Goal: Find specific page/section: Find specific page/section

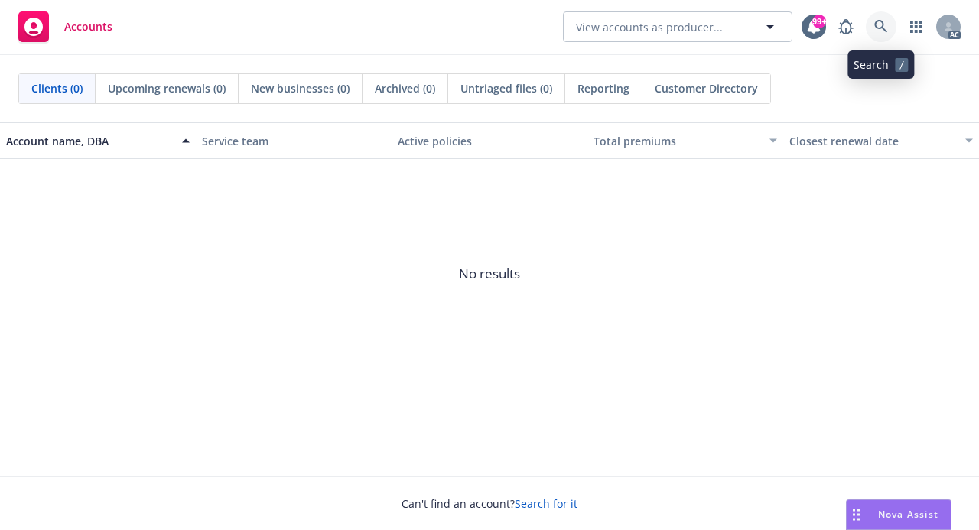
click at [885, 21] on icon at bounding box center [881, 27] width 14 height 14
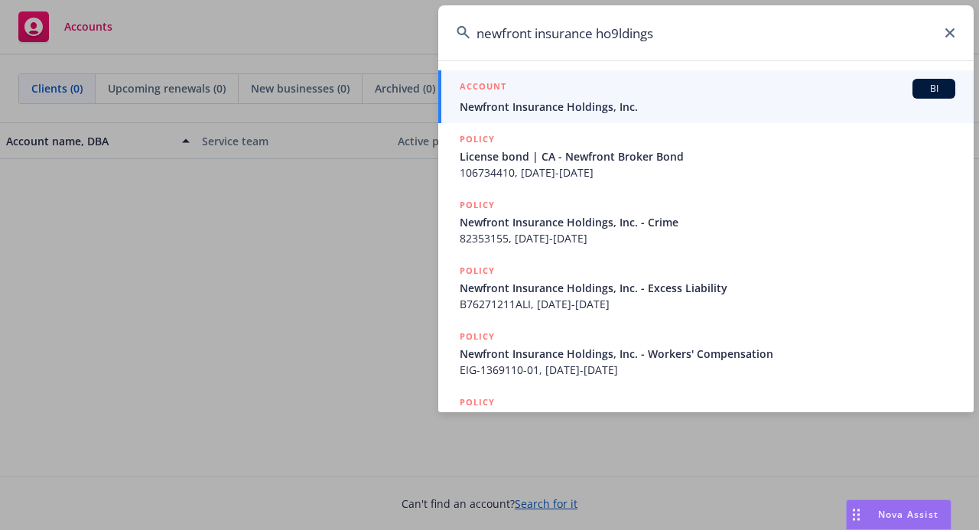
drag, startPoint x: 619, startPoint y: 34, endPoint x: 625, endPoint y: 24, distance: 12.1
click at [619, 30] on input "newfront insurance ho9ldings" at bounding box center [705, 32] width 535 height 55
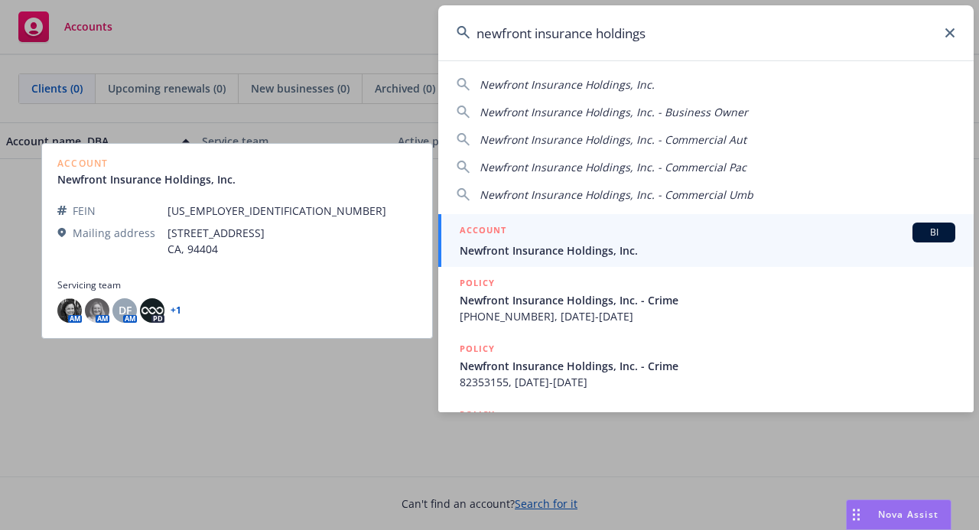
type input "newfront insurance holdings"
click at [508, 245] on span "Newfront Insurance Holdings, Inc." at bounding box center [706, 250] width 495 height 16
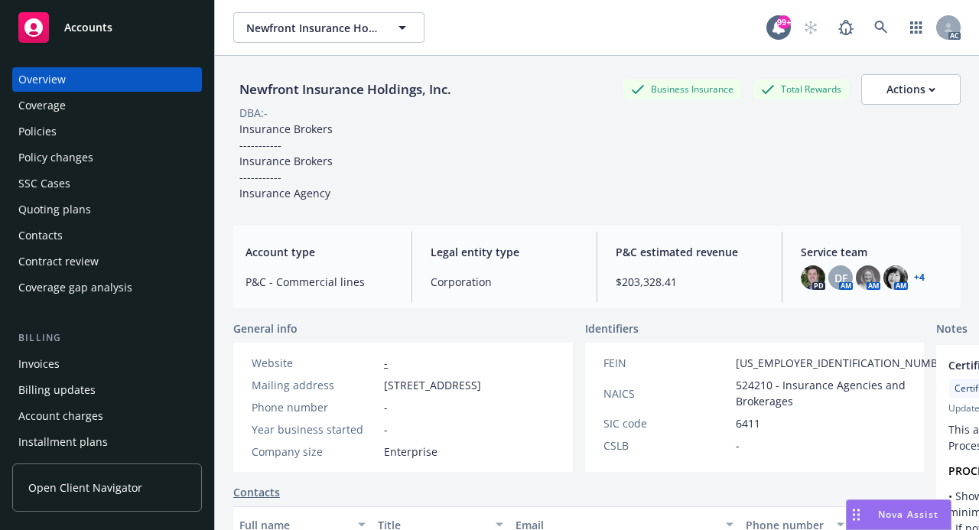
click at [800, 253] on span "Service team" at bounding box center [874, 252] width 148 height 16
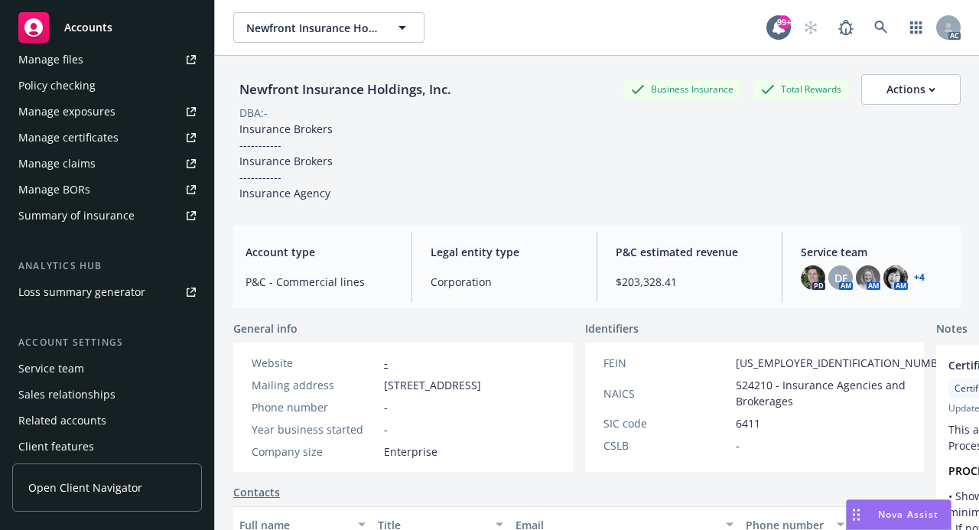
scroll to position [492, 0]
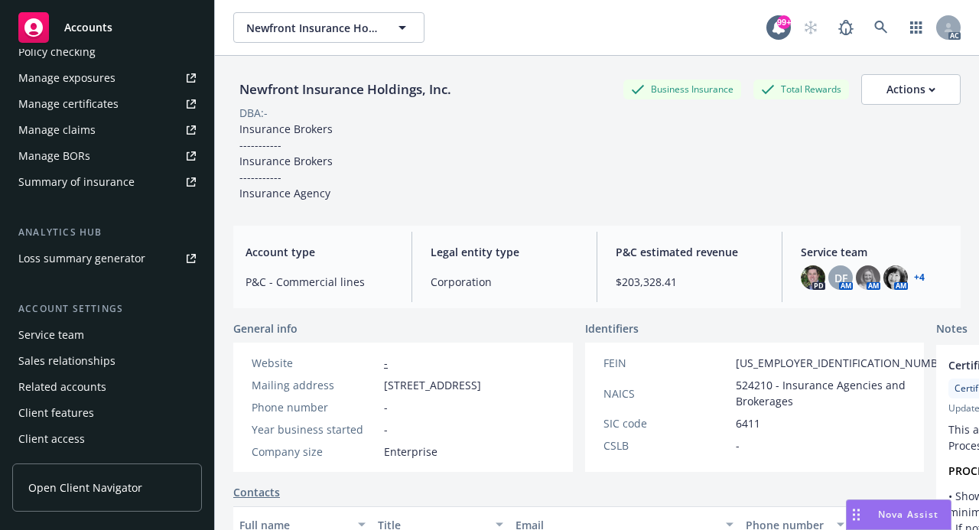
drag, startPoint x: 44, startPoint y: 335, endPoint x: 64, endPoint y: 331, distance: 20.2
click at [44, 335] on div "Service team" at bounding box center [51, 335] width 66 height 24
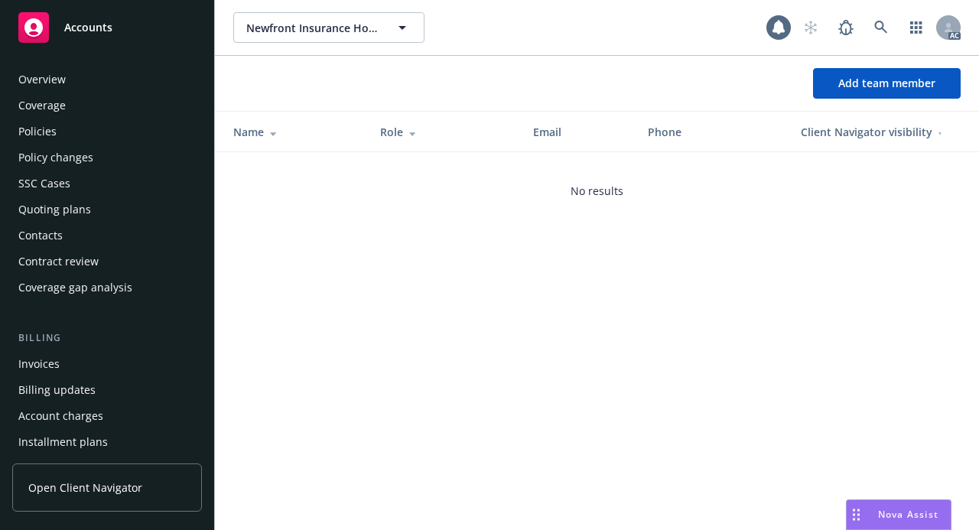
scroll to position [492, 0]
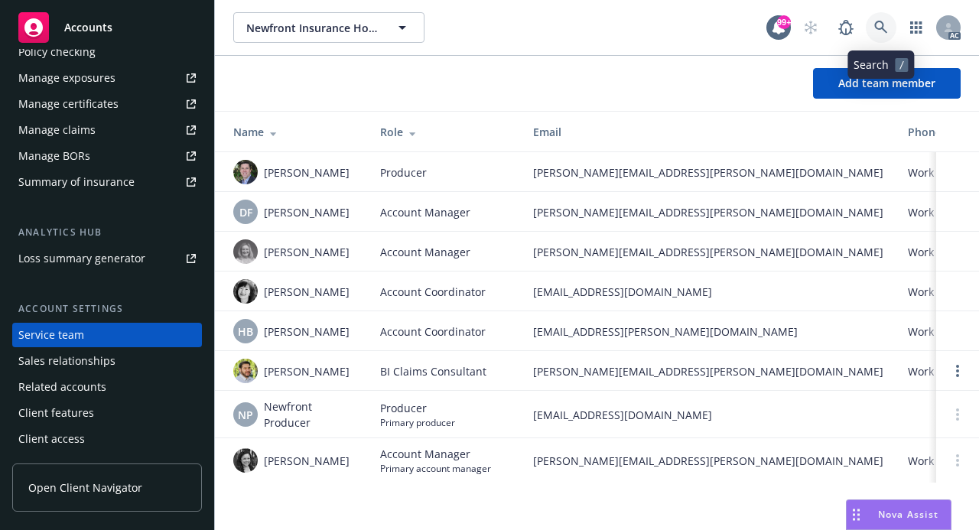
click at [882, 24] on icon at bounding box center [880, 27] width 13 height 13
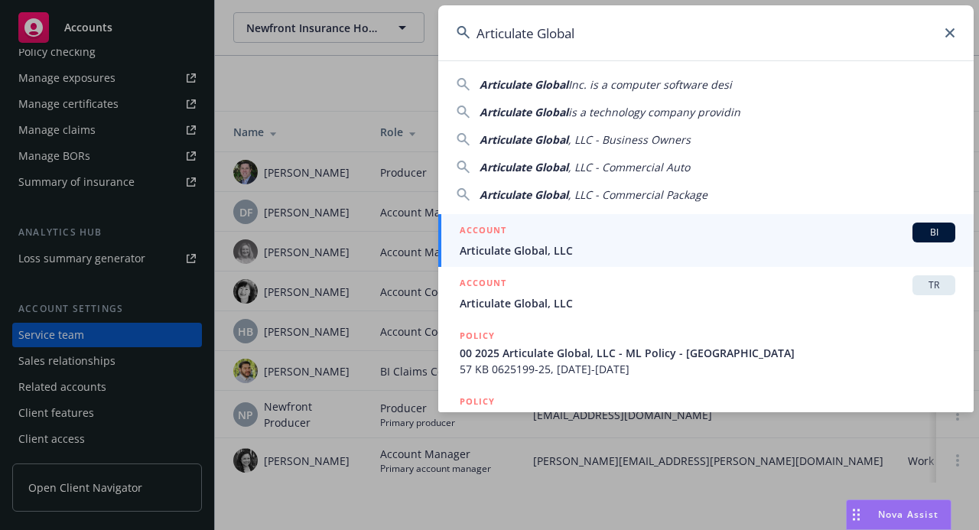
type input "Articulate Global"
click at [509, 238] on div "ACCOUNT BI" at bounding box center [706, 232] width 495 height 20
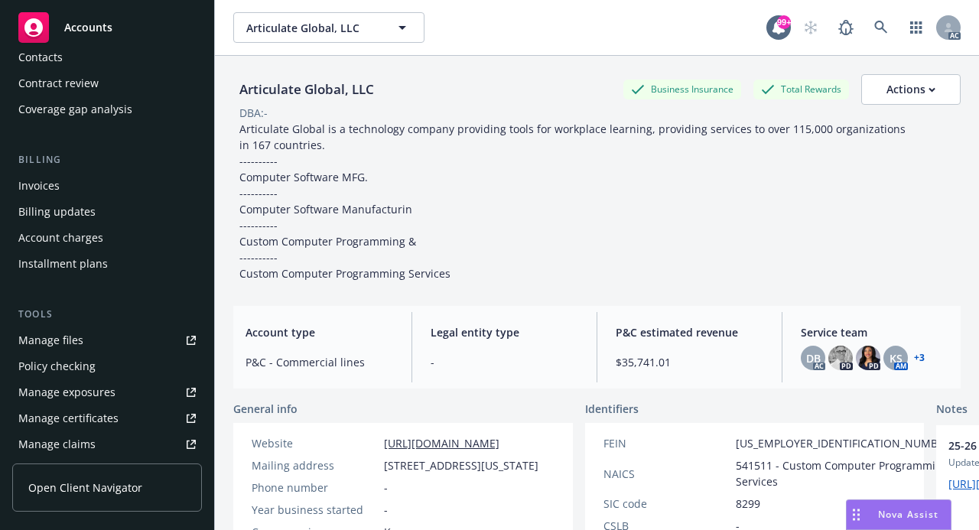
scroll to position [492, 0]
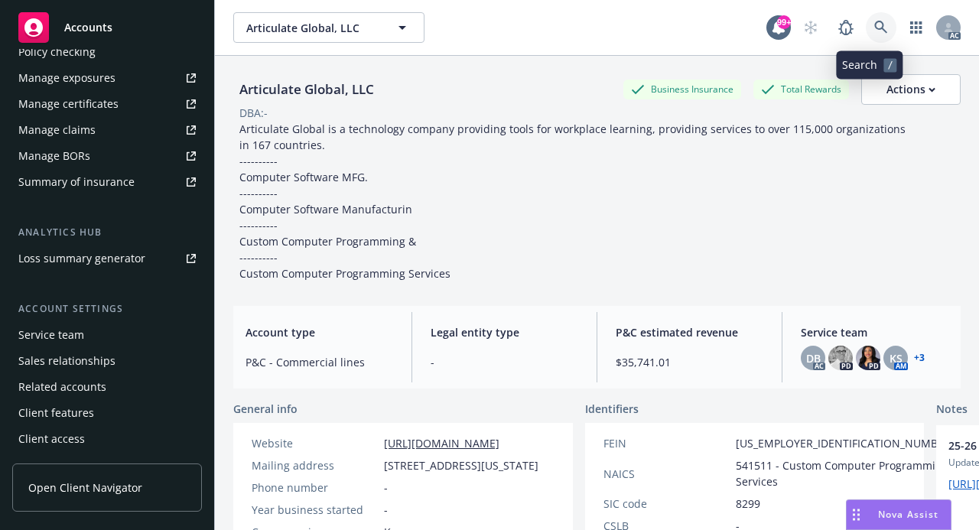
click at [874, 24] on icon at bounding box center [881, 28] width 14 height 14
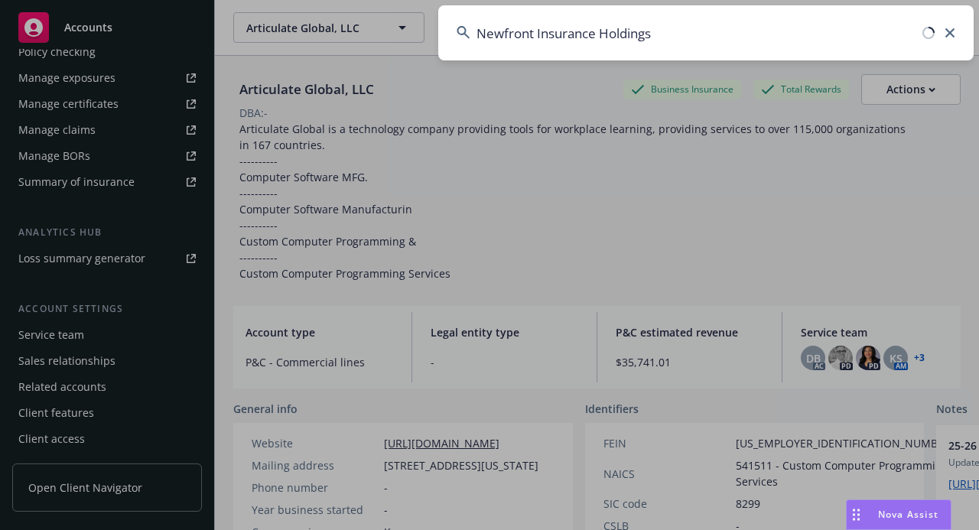
type input "Newfront Insurance Holdings"
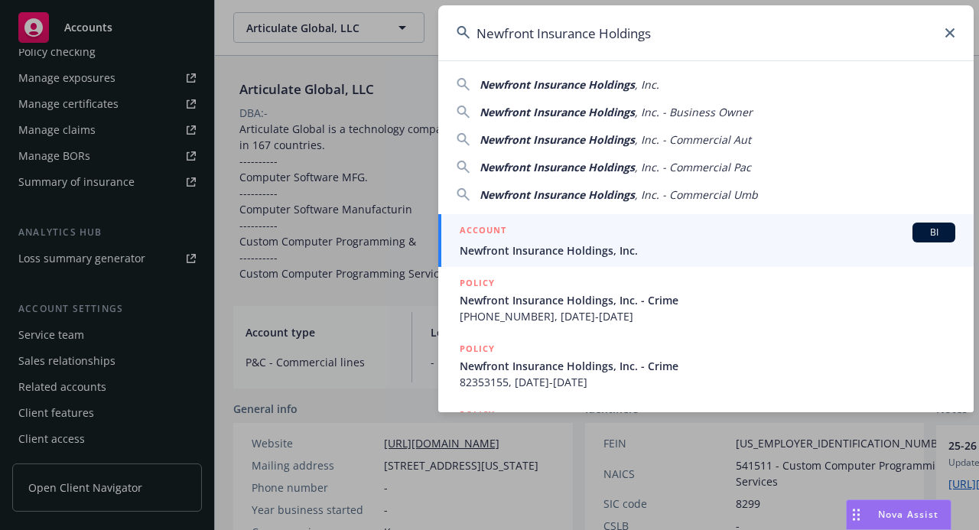
click at [527, 231] on div "ACCOUNT BI" at bounding box center [706, 232] width 495 height 20
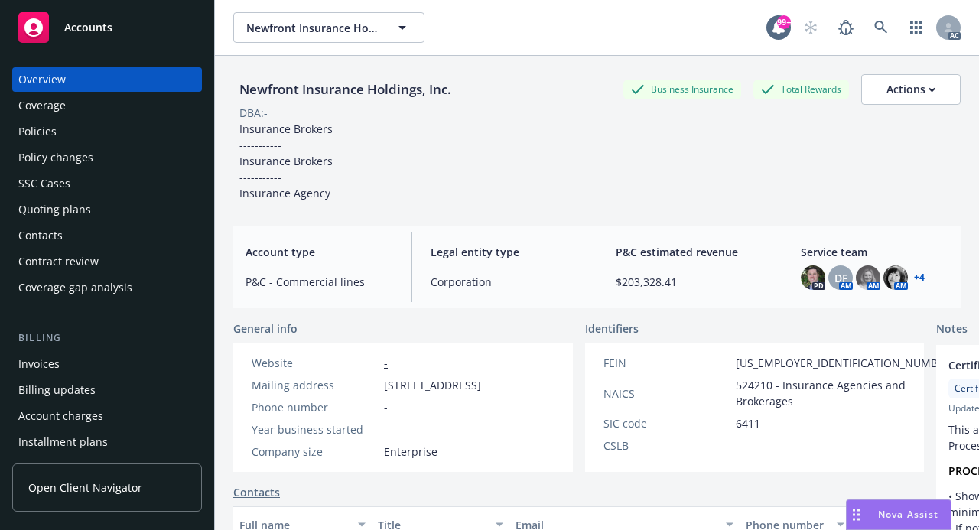
click at [37, 128] on div "Policies" at bounding box center [37, 131] width 38 height 24
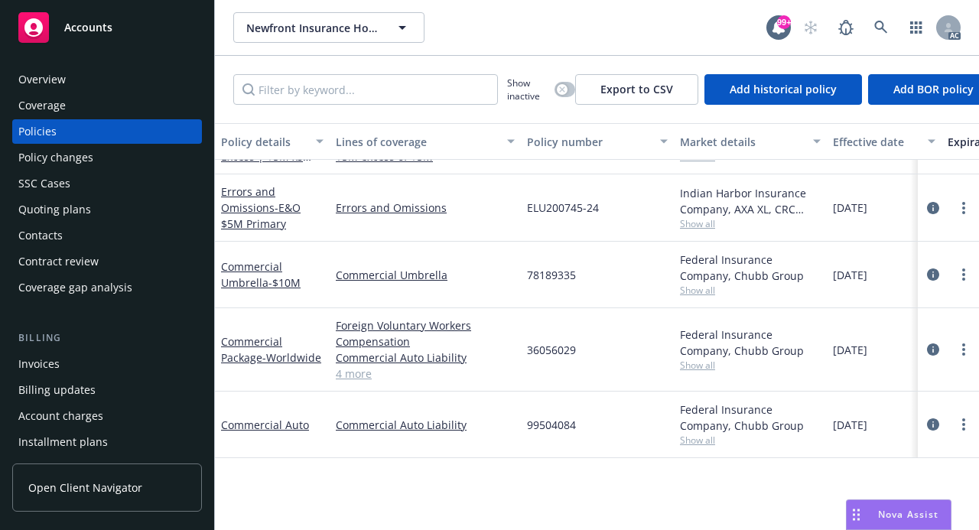
scroll to position [765, 0]
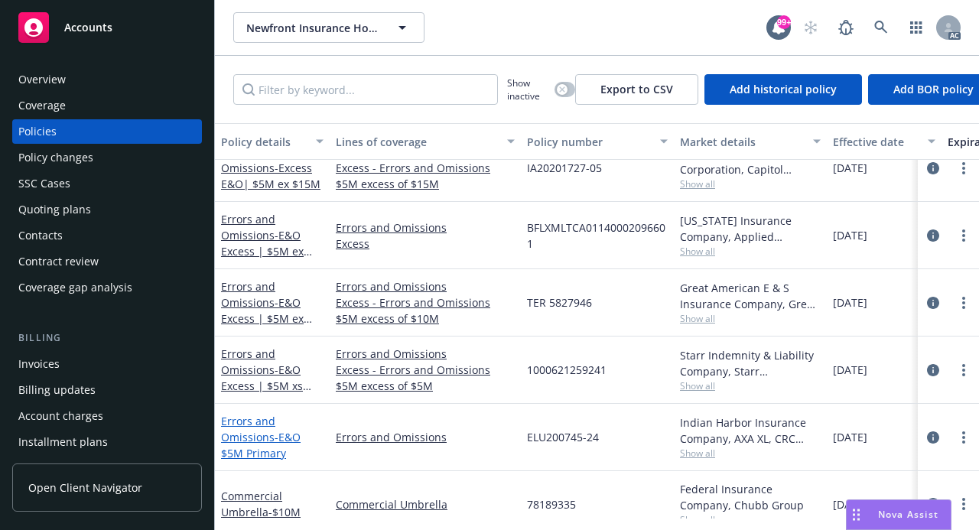
click at [255, 439] on link "Errors and Omissions - E&O $5M Primary" at bounding box center [261, 437] width 80 height 47
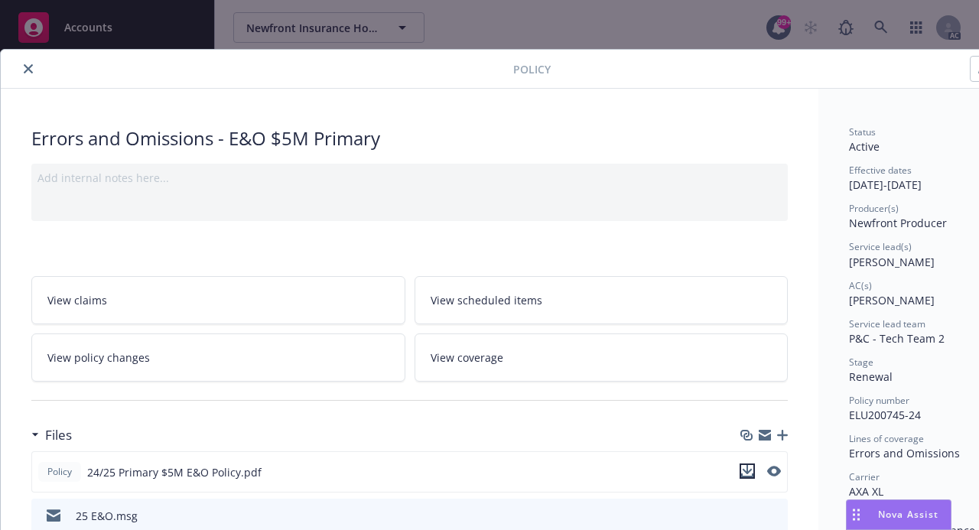
click at [746, 469] on icon "download file" at bounding box center [747, 469] width 10 height 9
click at [25, 70] on icon "close" at bounding box center [28, 68] width 9 height 9
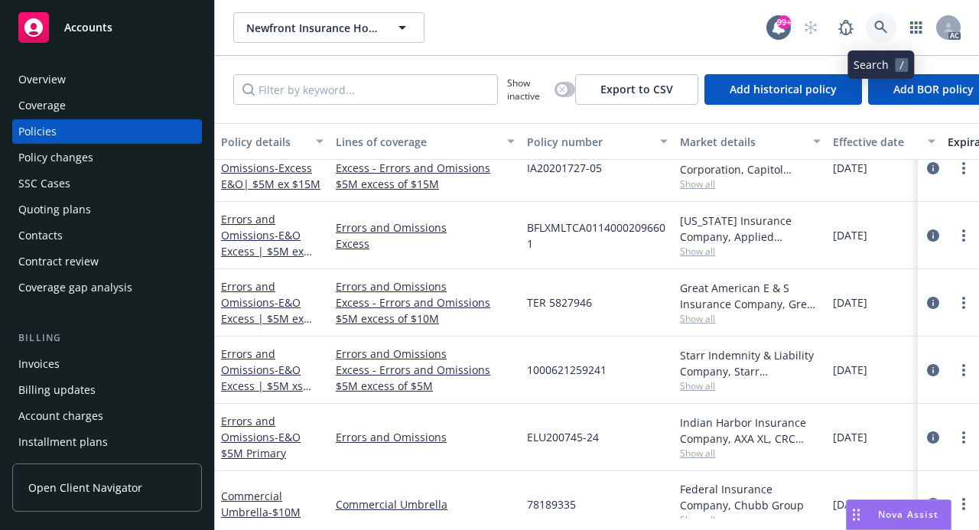
click at [885, 21] on icon at bounding box center [881, 28] width 14 height 14
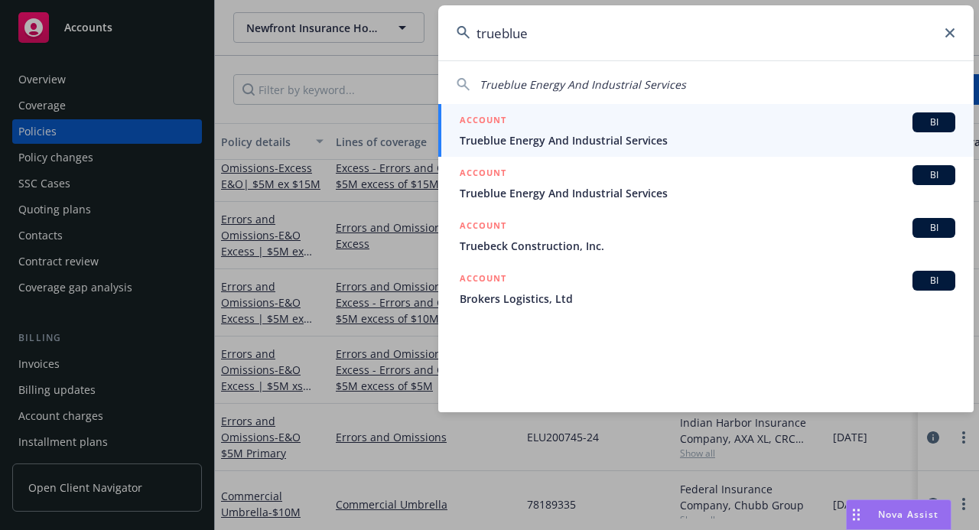
type input "trueblue"
drag, startPoint x: 950, startPoint y: 28, endPoint x: 919, endPoint y: 11, distance: 34.9
click at [950, 28] on div "trueblue" at bounding box center [705, 32] width 535 height 55
click at [950, 30] on icon at bounding box center [949, 32] width 9 height 9
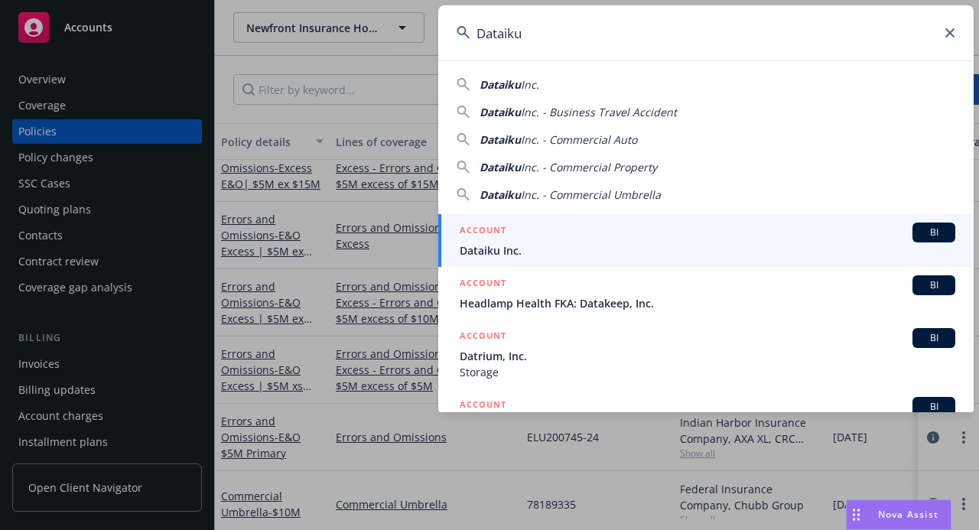
type input "Dataiku"
click at [476, 248] on span "Dataiku Inc." at bounding box center [706, 250] width 495 height 16
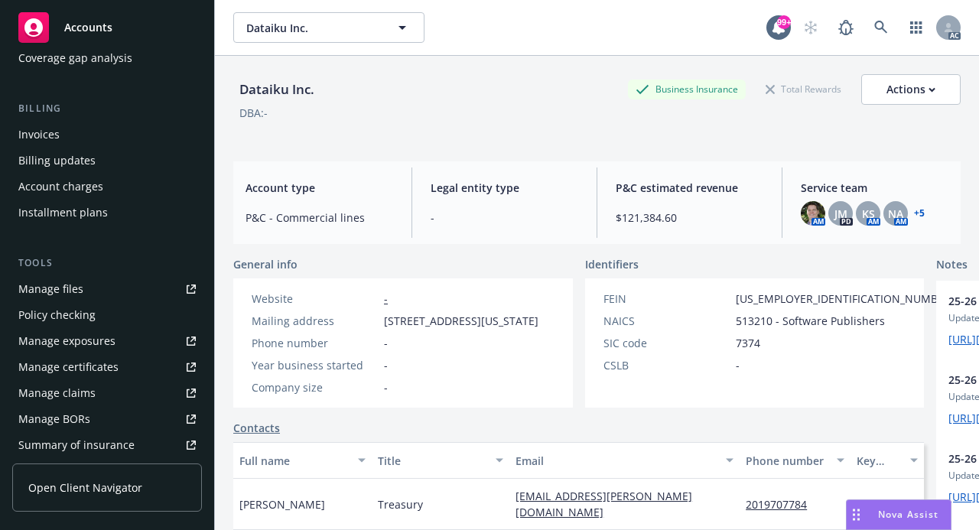
scroll to position [492, 0]
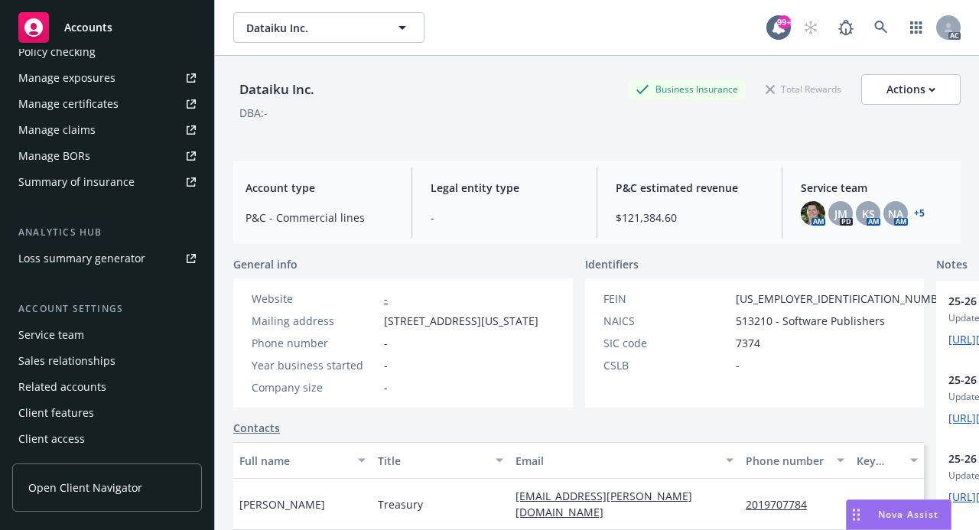
click at [67, 331] on div "Service team" at bounding box center [51, 335] width 66 height 24
